Goal: Task Accomplishment & Management: Manage account settings

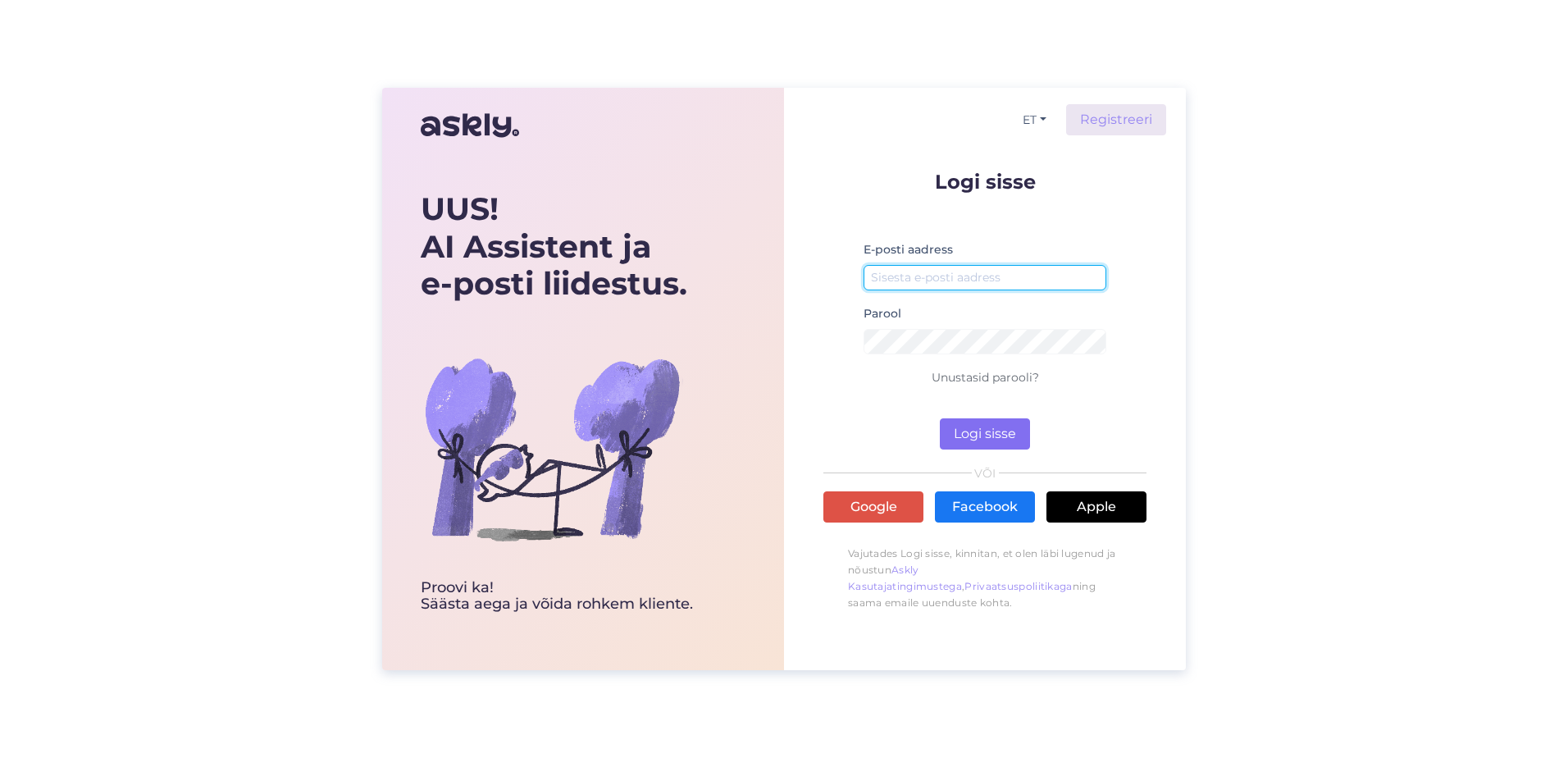
type input "[EMAIL_ADDRESS][DOMAIN_NAME]"
click at [974, 423] on button "Logi sisse" at bounding box center [985, 433] width 90 height 31
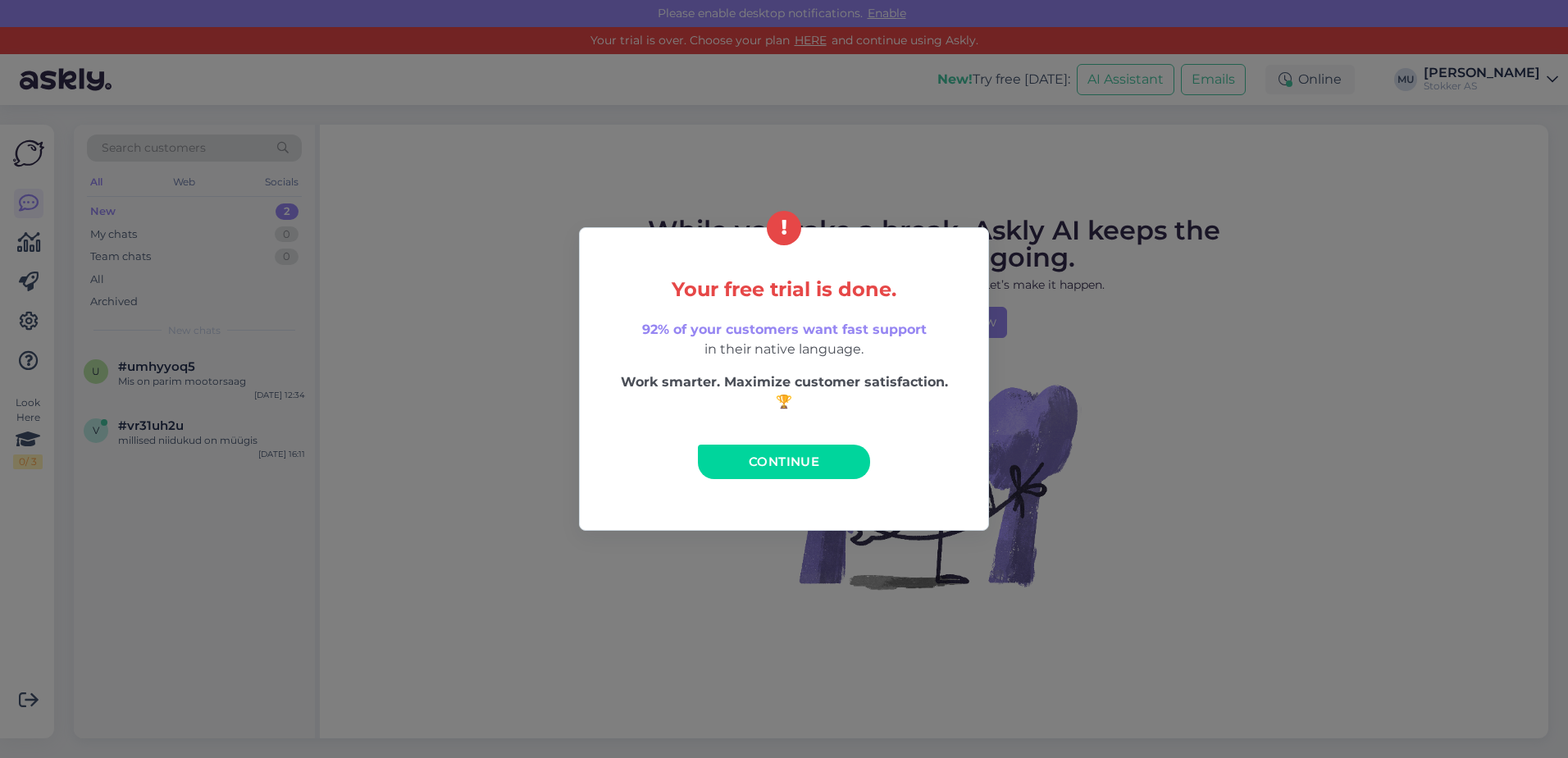
click at [784, 460] on span "Continue" at bounding box center [784, 461] width 71 height 16
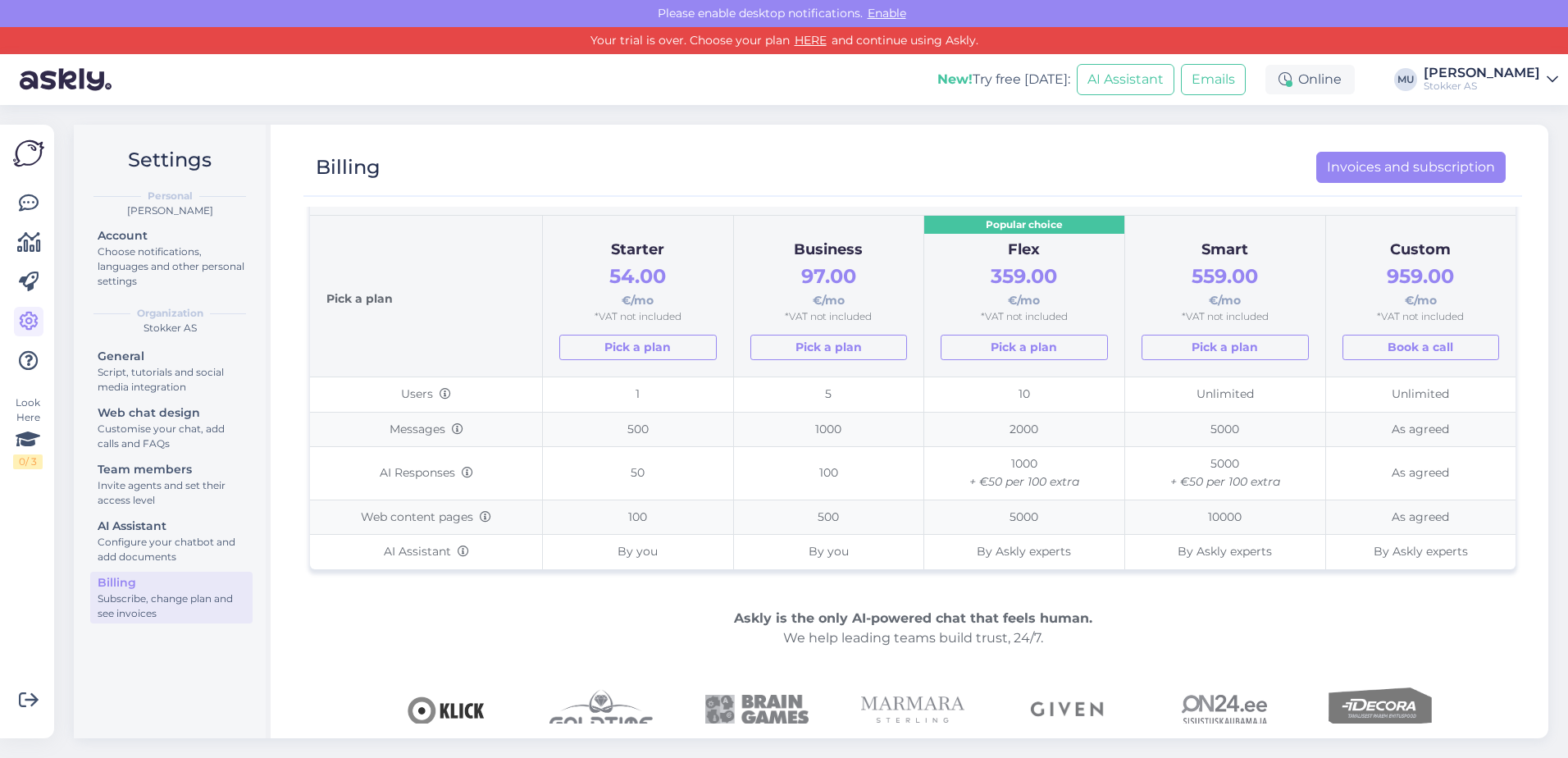
scroll to position [82, 0]
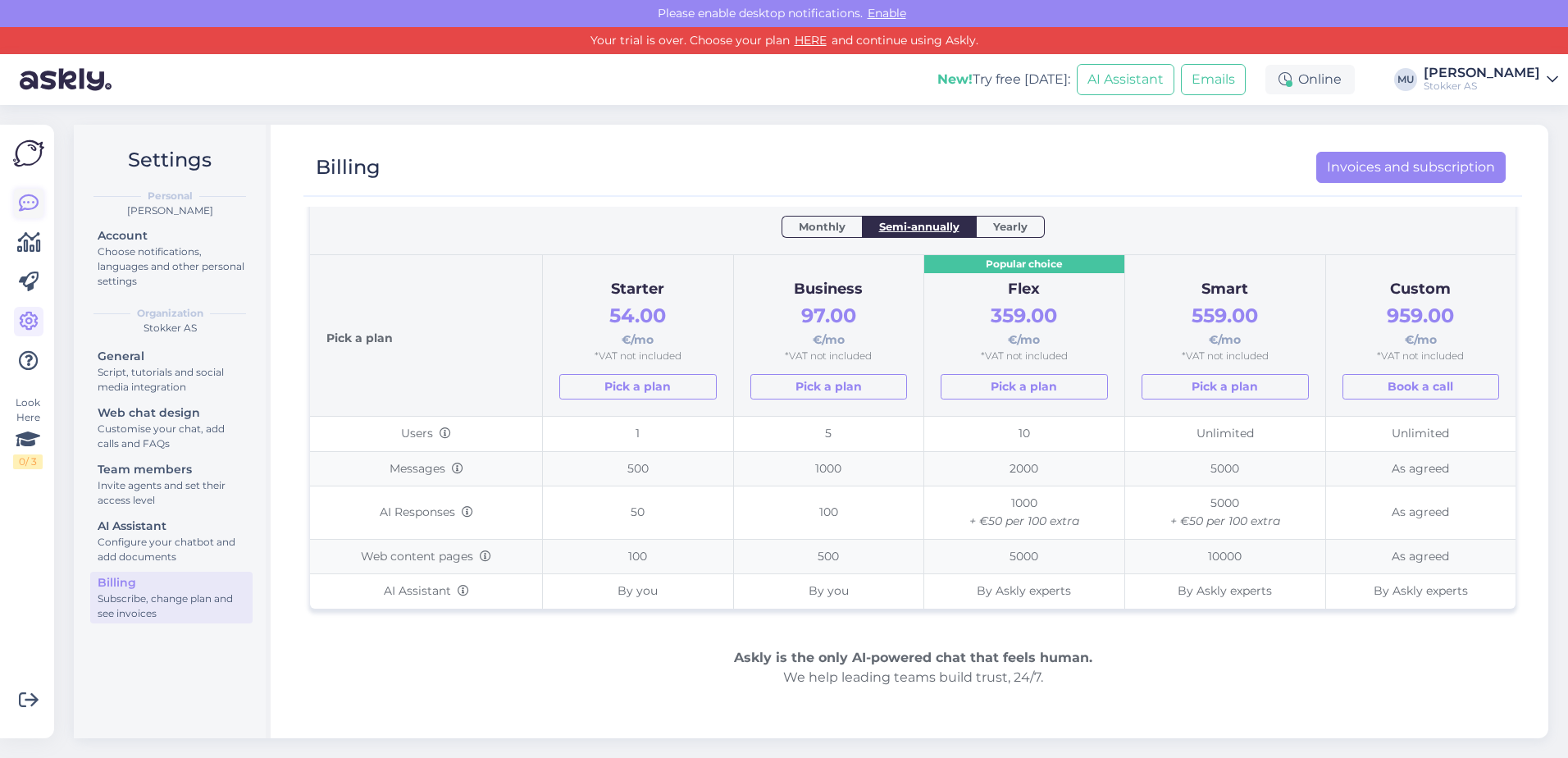
click at [32, 206] on icon at bounding box center [29, 204] width 20 height 20
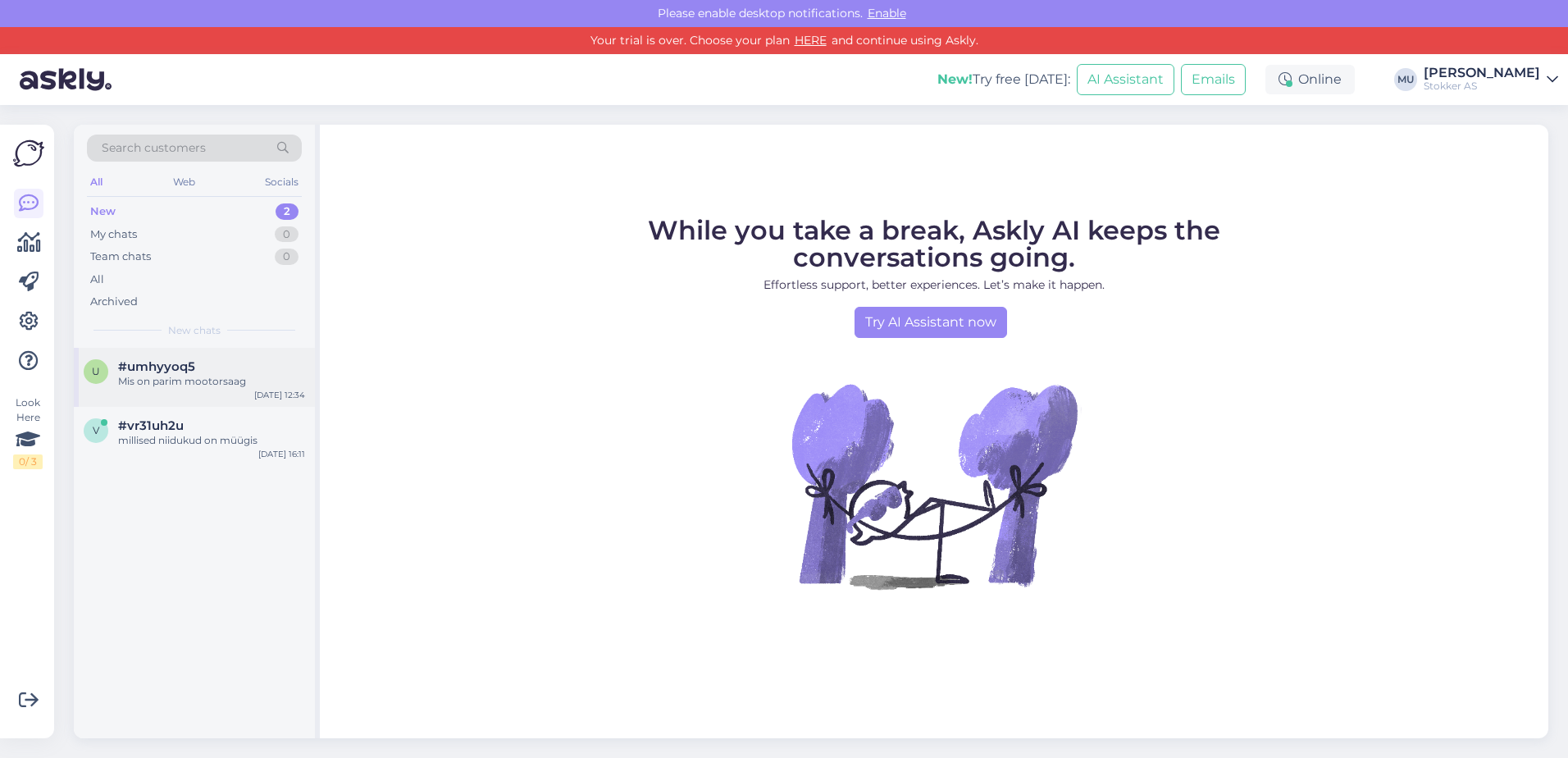
click at [186, 374] on div "Mis on parim mootorsaag" at bounding box center [211, 381] width 187 height 15
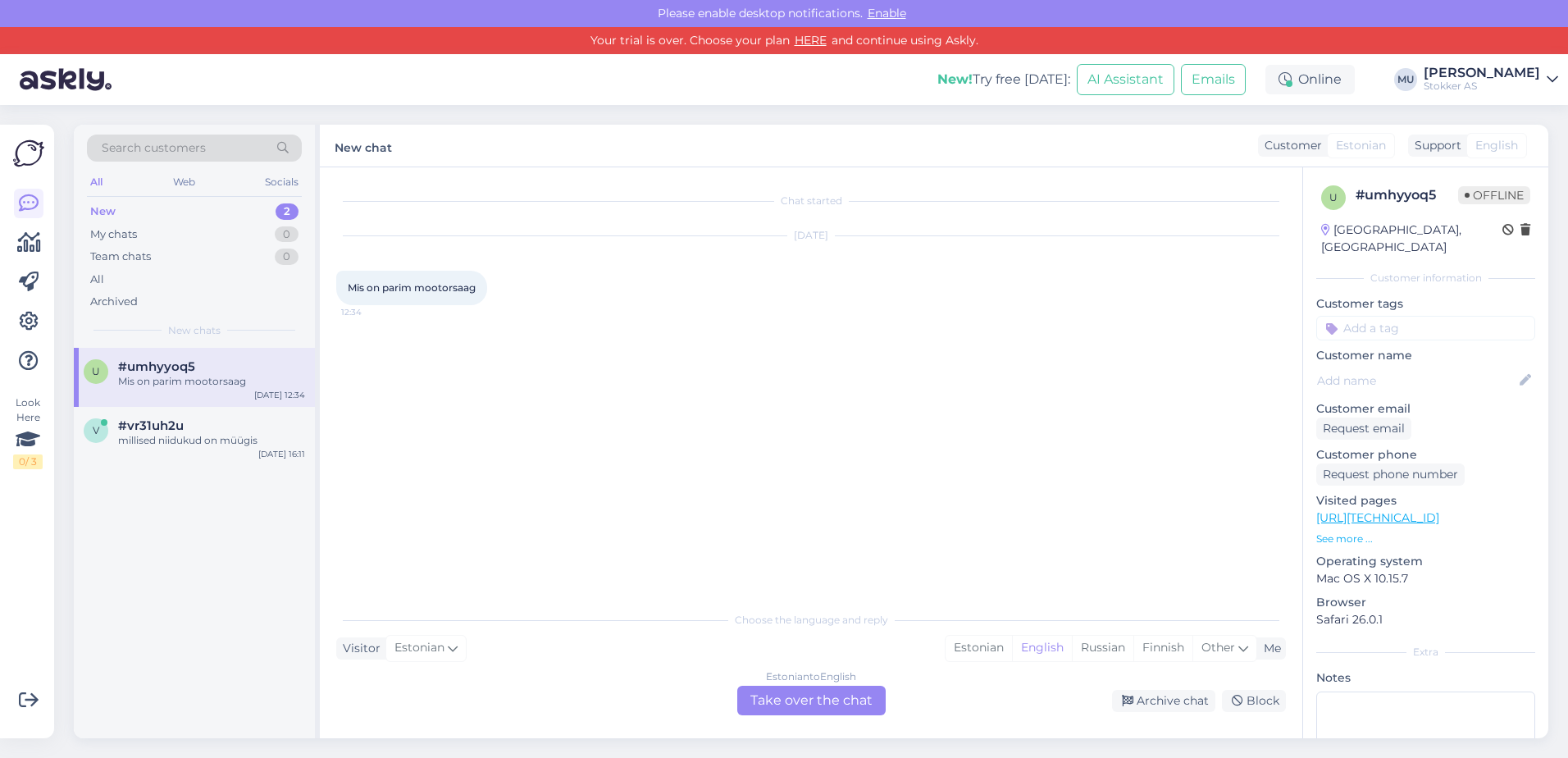
click at [1548, 72] on link "[PERSON_NAME] AS" at bounding box center [1491, 80] width 135 height 27
